Goal: Navigation & Orientation: Go to known website

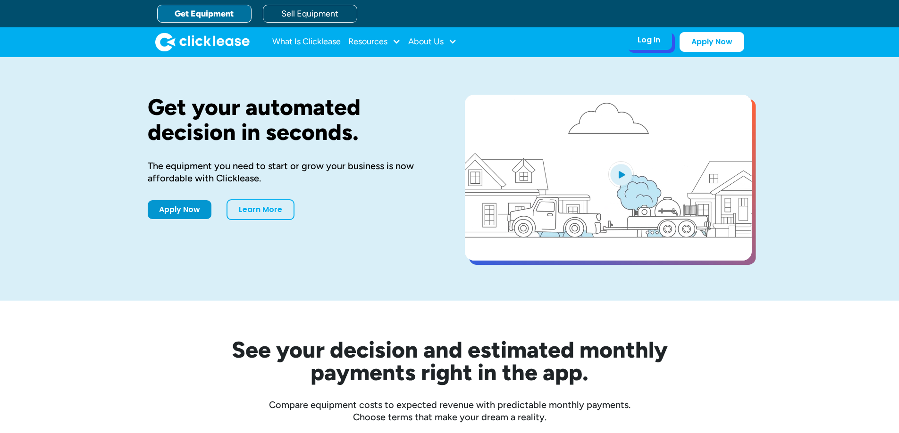
click at [646, 37] on div "Log In" at bounding box center [648, 39] width 23 height 9
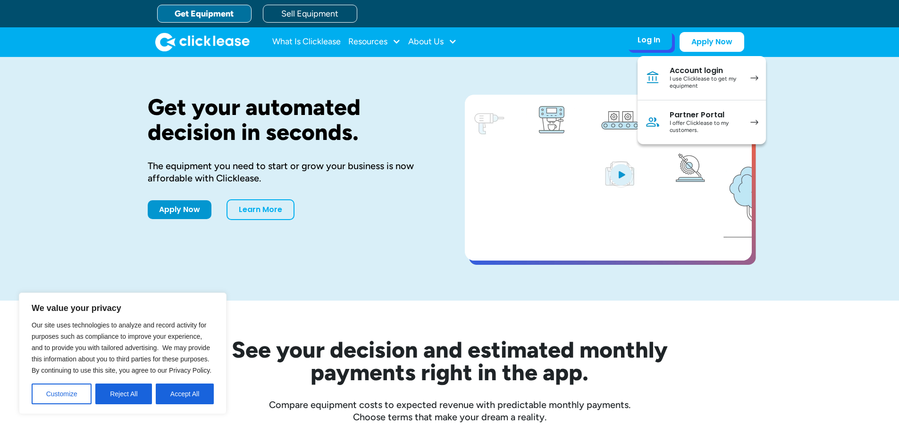
click at [709, 82] on div "I use Clicklease to get my equipment" at bounding box center [704, 82] width 71 height 15
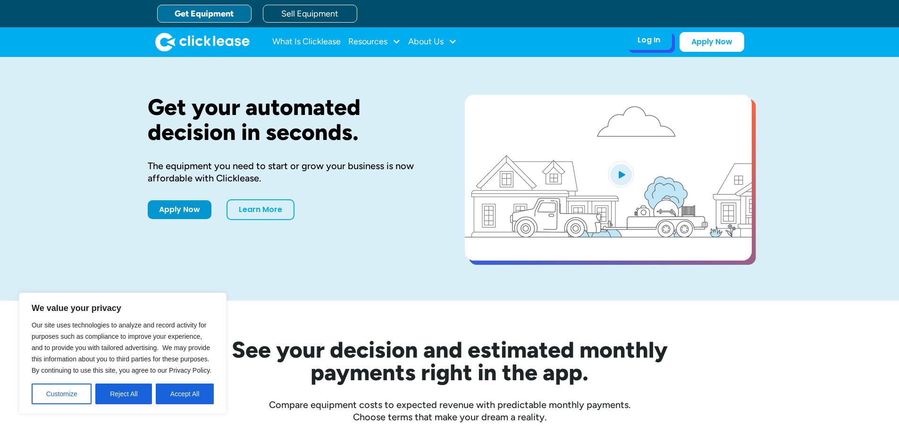
click at [653, 41] on div "Log In" at bounding box center [648, 39] width 23 height 9
